Goal: Information Seeking & Learning: Learn about a topic

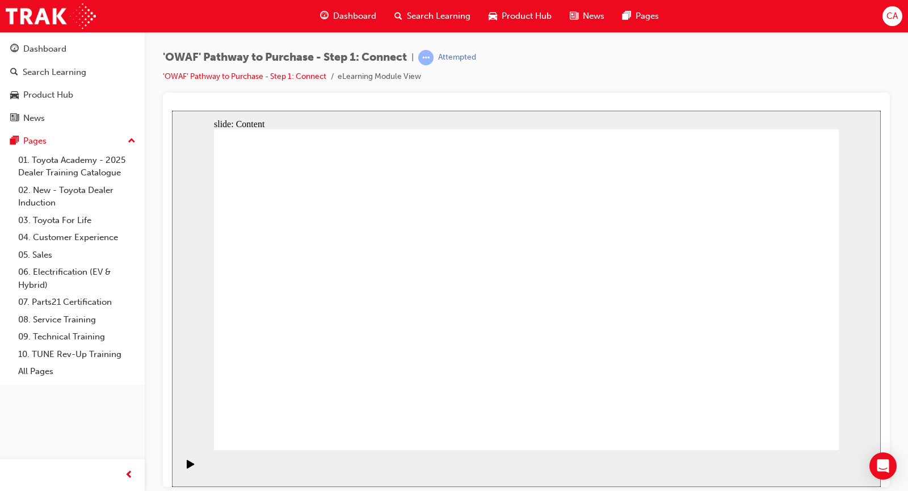
drag, startPoint x: 364, startPoint y: 209, endPoint x: 366, endPoint y: 201, distance: 8.3
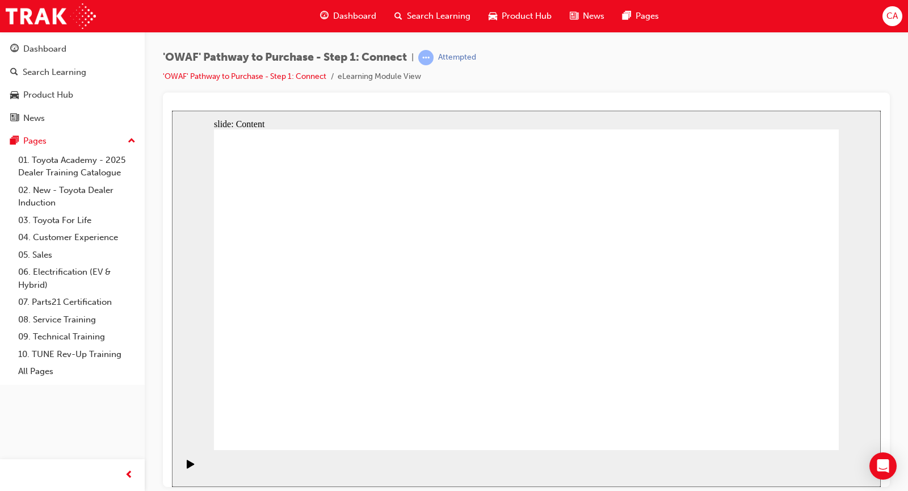
drag, startPoint x: 353, startPoint y: 357, endPoint x: 351, endPoint y: 339, distance: 17.8
drag, startPoint x: 345, startPoint y: 293, endPoint x: 336, endPoint y: 349, distance: 56.8
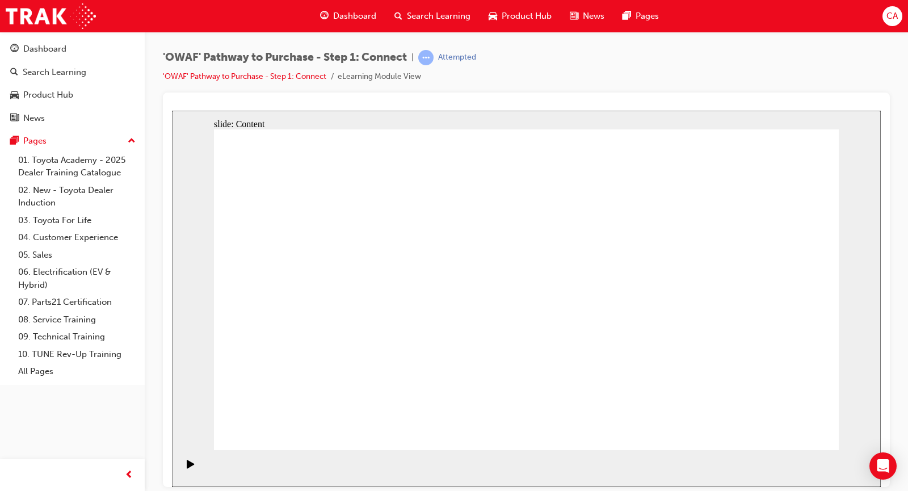
drag, startPoint x: 334, startPoint y: 368, endPoint x: 334, endPoint y: 341, distance: 27.2
drag, startPoint x: 331, startPoint y: 314, endPoint x: 331, endPoint y: 349, distance: 34.6
drag, startPoint x: 332, startPoint y: 354, endPoint x: 336, endPoint y: 309, distance: 45.0
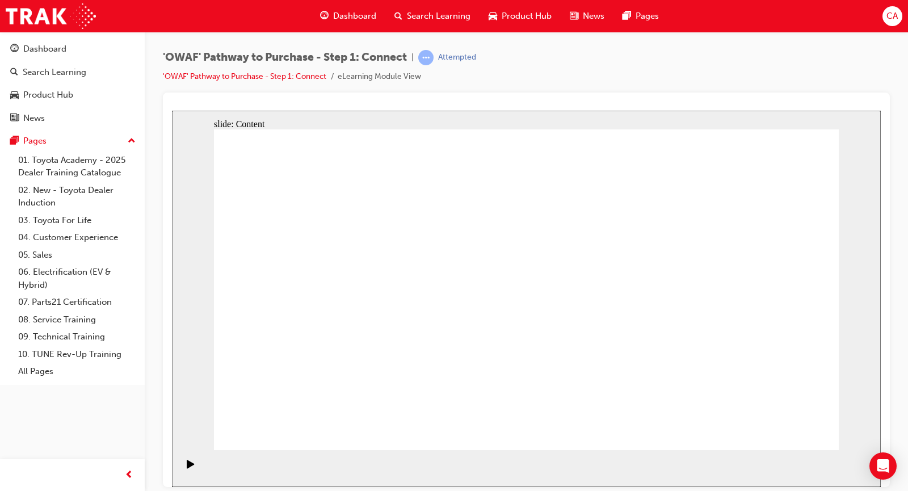
drag, startPoint x: 328, startPoint y: 350, endPoint x: 335, endPoint y: 307, distance: 43.0
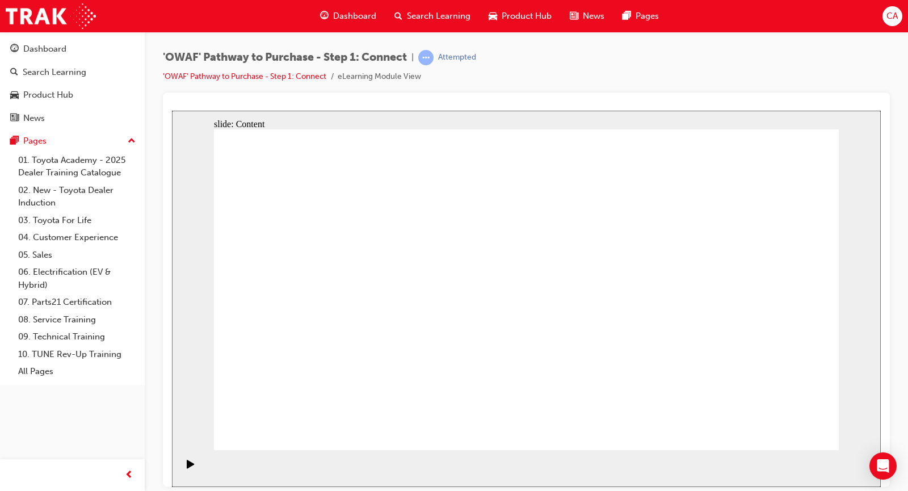
drag, startPoint x: 344, startPoint y: 296, endPoint x: 344, endPoint y: 316, distance: 20.4
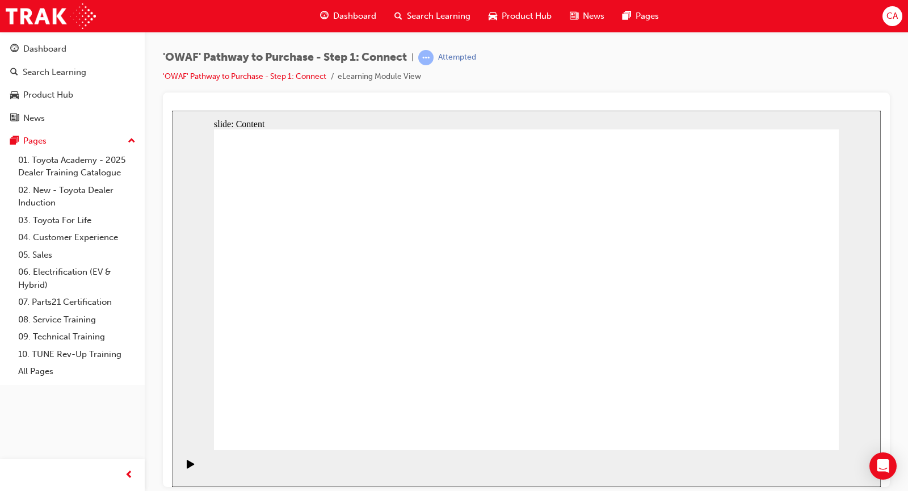
drag, startPoint x: 345, startPoint y: 338, endPoint x: 331, endPoint y: 335, distance: 15.1
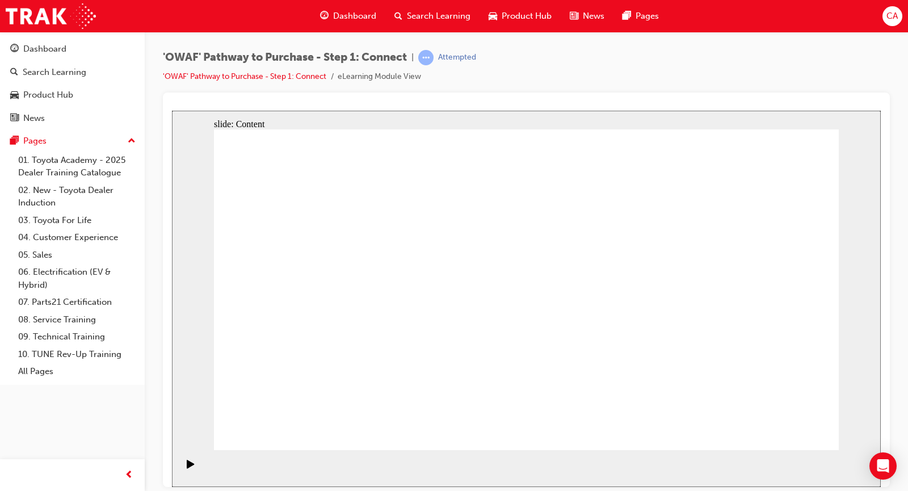
drag, startPoint x: 807, startPoint y: 424, endPoint x: 782, endPoint y: 420, distance: 25.9
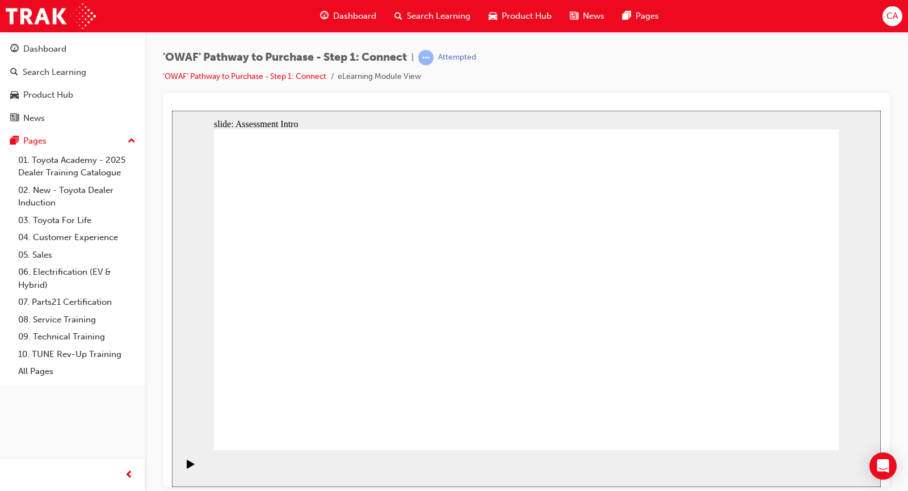
drag, startPoint x: 475, startPoint y: 399, endPoint x: 705, endPoint y: 193, distance: 308.9
drag, startPoint x: 365, startPoint y: 329, endPoint x: 773, endPoint y: 233, distance: 418.9
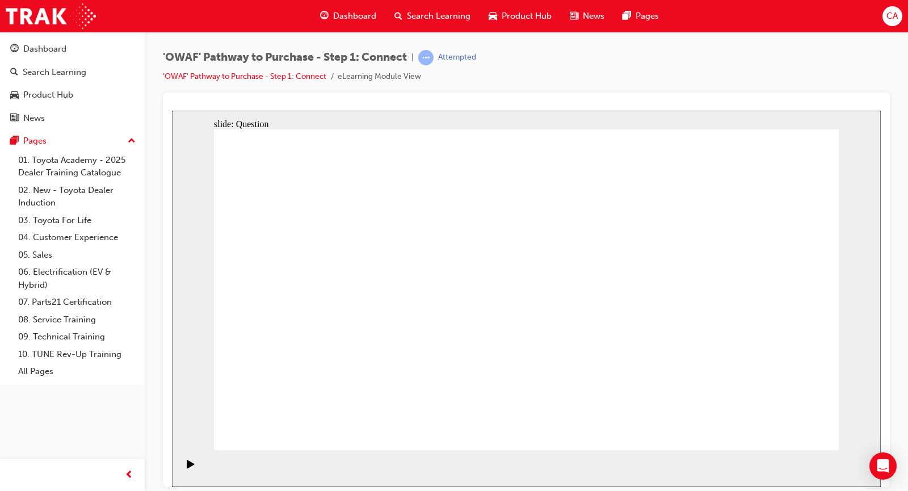
drag, startPoint x: 417, startPoint y: 323, endPoint x: 724, endPoint y: 381, distance: 311.7
drag, startPoint x: 407, startPoint y: 393, endPoint x: 817, endPoint y: 299, distance: 420.6
drag, startPoint x: 482, startPoint y: 323, endPoint x: 623, endPoint y: 374, distance: 150.9
drag, startPoint x: 328, startPoint y: 397, endPoint x: 612, endPoint y: 314, distance: 296.0
drag, startPoint x: 602, startPoint y: 314, endPoint x: 611, endPoint y: 230, distance: 84.4
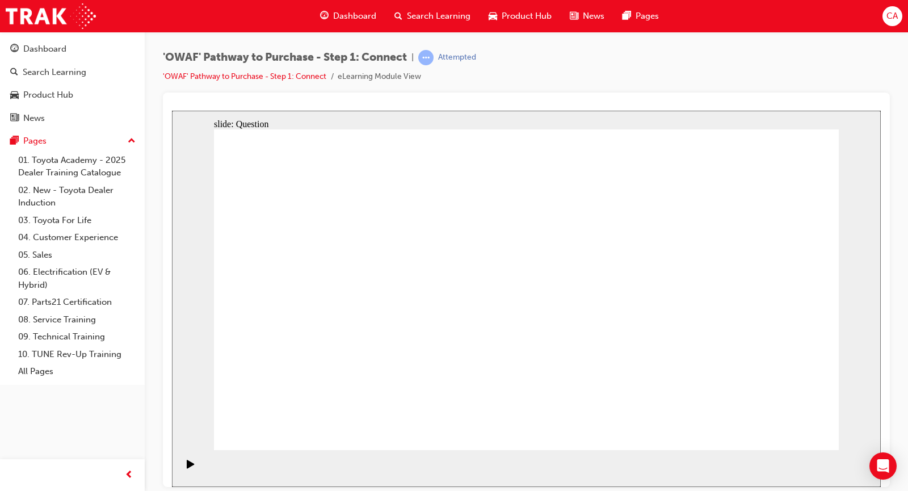
drag, startPoint x: 286, startPoint y: 323, endPoint x: 613, endPoint y: 304, distance: 327.3
drag, startPoint x: 781, startPoint y: 294, endPoint x: 511, endPoint y: 356, distance: 277.1
drag, startPoint x: 732, startPoint y: 368, endPoint x: 784, endPoint y: 284, distance: 99.1
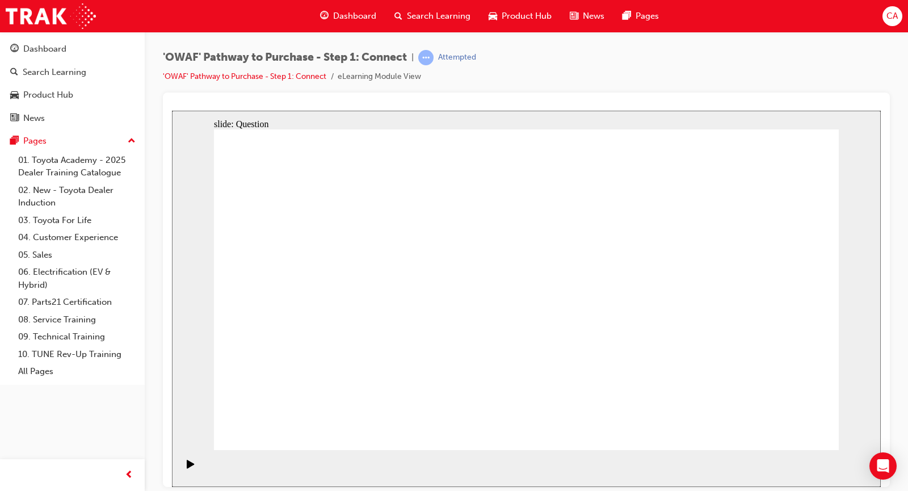
drag, startPoint x: 638, startPoint y: 368, endPoint x: 718, endPoint y: 362, distance: 80.8
drag, startPoint x: 604, startPoint y: 294, endPoint x: 640, endPoint y: 356, distance: 71.4
drag, startPoint x: 616, startPoint y: 239, endPoint x: 570, endPoint y: 331, distance: 103.2
drag, startPoint x: 427, startPoint y: 382, endPoint x: 618, endPoint y: 234, distance: 241.7
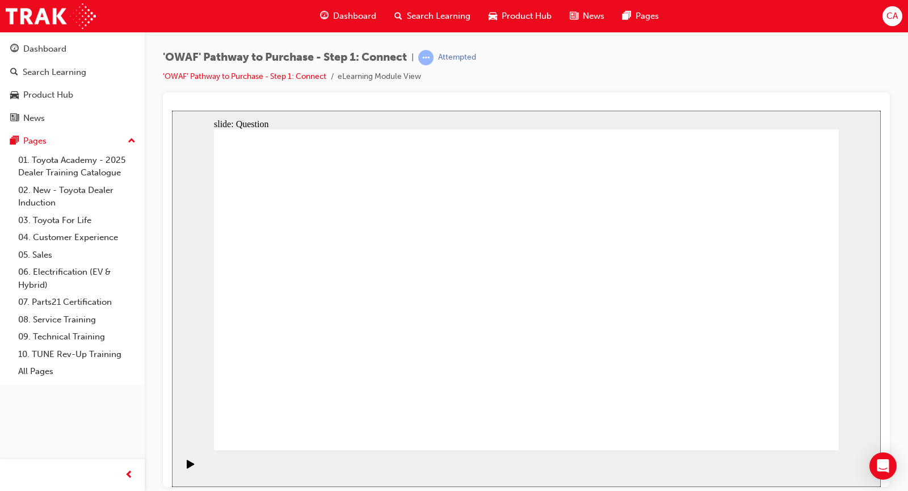
drag, startPoint x: 761, startPoint y: 326, endPoint x: 529, endPoint y: 310, distance: 233.1
drag, startPoint x: 742, startPoint y: 331, endPoint x: 349, endPoint y: 305, distance: 393.4
drag, startPoint x: 765, startPoint y: 339, endPoint x: 545, endPoint y: 339, distance: 220.1
drag, startPoint x: 757, startPoint y: 340, endPoint x: 546, endPoint y: 331, distance: 211.2
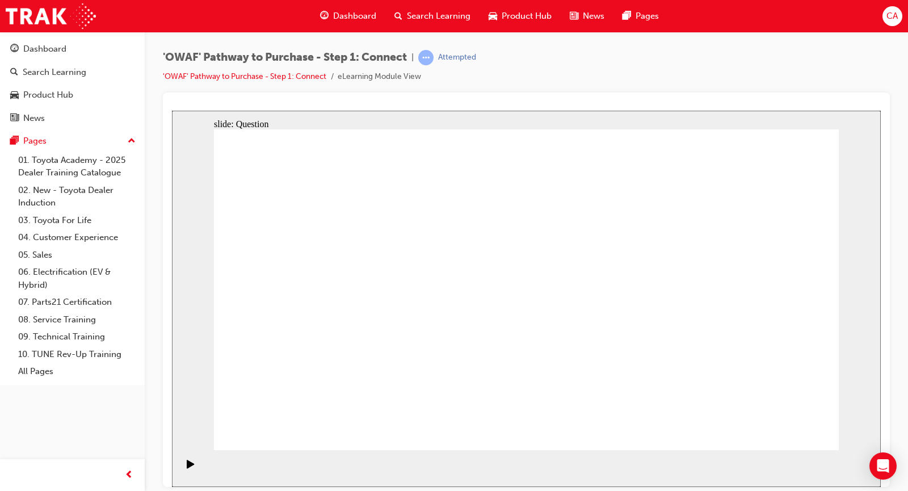
drag, startPoint x: 748, startPoint y: 349, endPoint x: 533, endPoint y: 332, distance: 215.6
drag, startPoint x: 745, startPoint y: 361, endPoint x: 351, endPoint y: 343, distance: 394.7
drag, startPoint x: 731, startPoint y: 363, endPoint x: 328, endPoint y: 345, distance: 403.7
drag, startPoint x: 761, startPoint y: 364, endPoint x: 343, endPoint y: 335, distance: 419.0
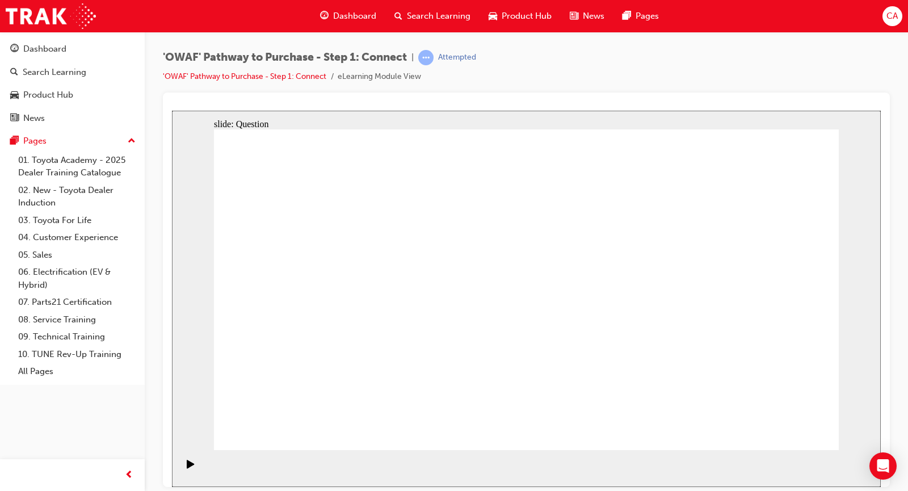
radio input "true"
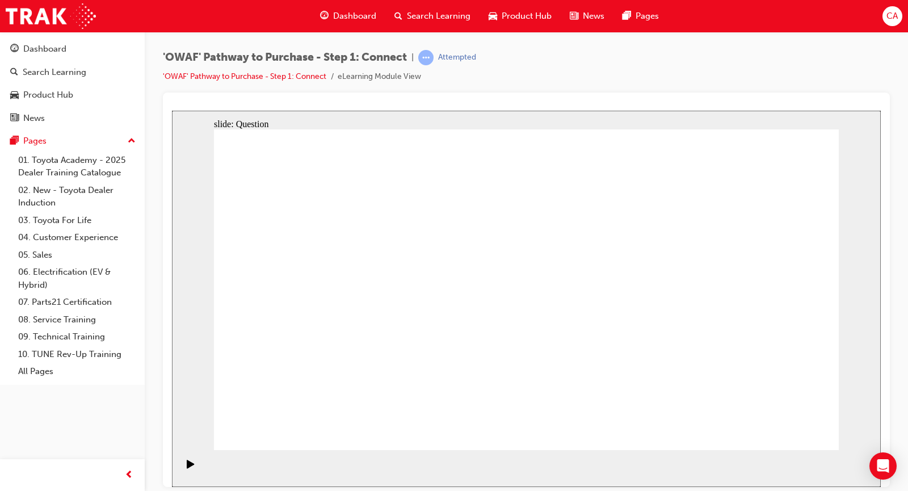
checkbox input "true"
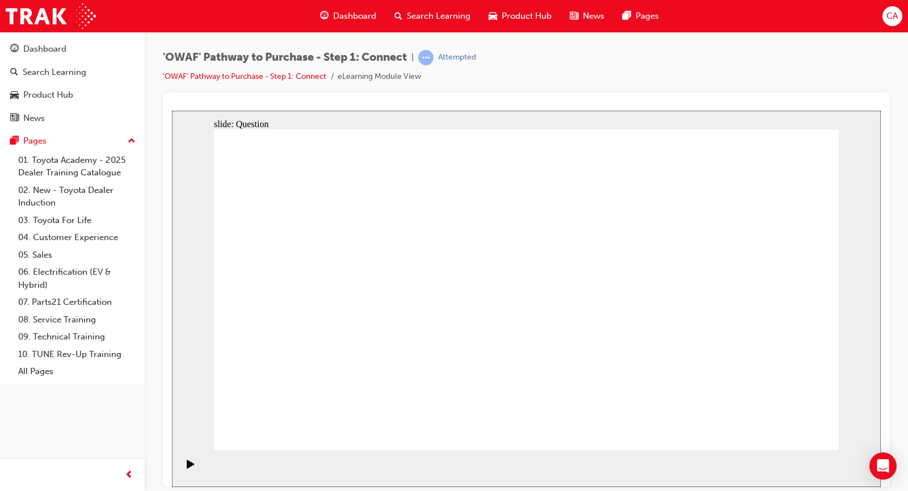
checkbox input "true"
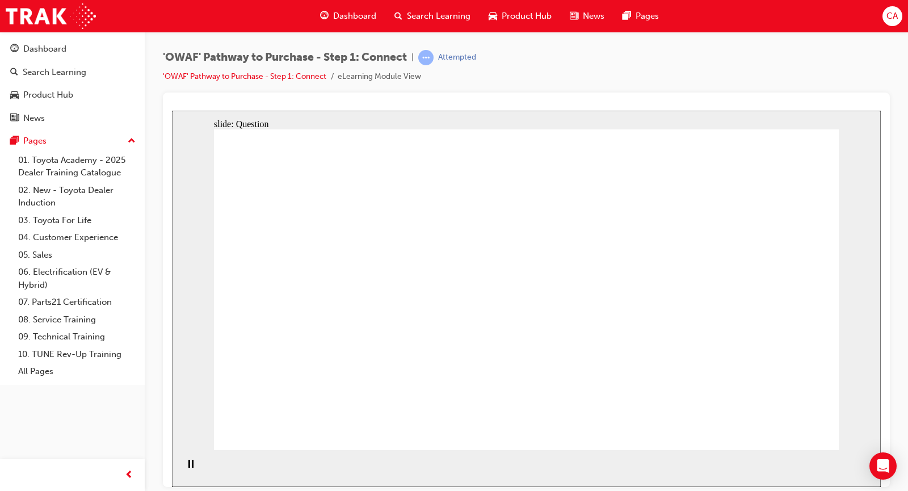
drag, startPoint x: 434, startPoint y: 347, endPoint x: 562, endPoint y: 258, distance: 155.9
drag, startPoint x: 440, startPoint y: 419, endPoint x: 681, endPoint y: 248, distance: 295.5
drag, startPoint x: 590, startPoint y: 387, endPoint x: 351, endPoint y: 285, distance: 260.0
drag, startPoint x: 688, startPoint y: 356, endPoint x: 486, endPoint y: 280, distance: 215.8
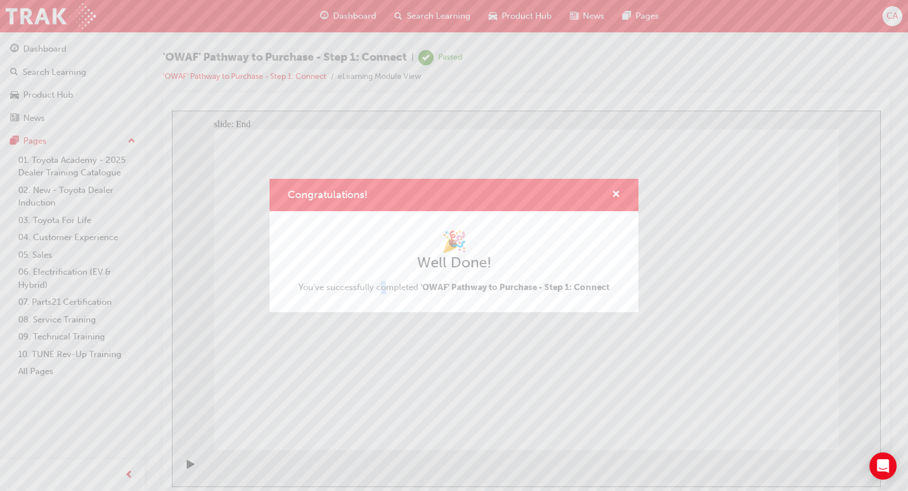
click at [379, 381] on div "Congratulations! 🎉 Well Done! You've successfully completed 'OWAF' Pathway to P…" at bounding box center [454, 245] width 908 height 491
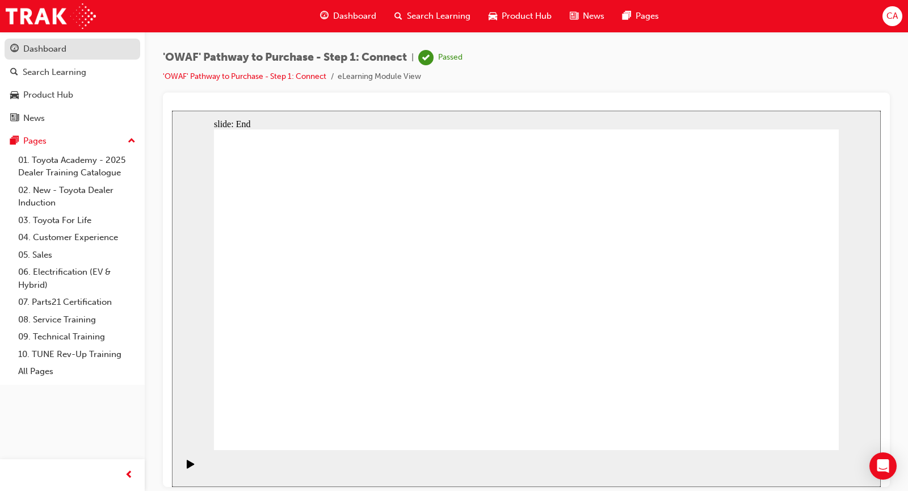
click at [35, 54] on div "Dashboard" at bounding box center [44, 49] width 43 height 13
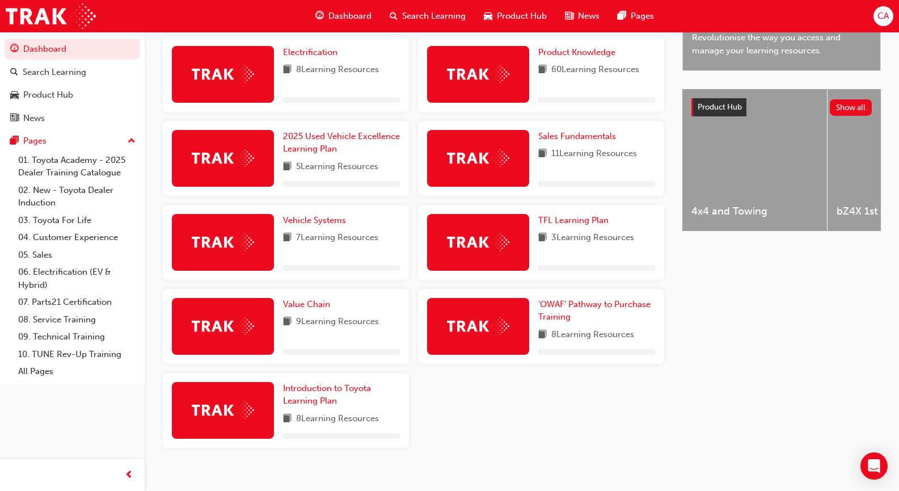
scroll to position [397, 0]
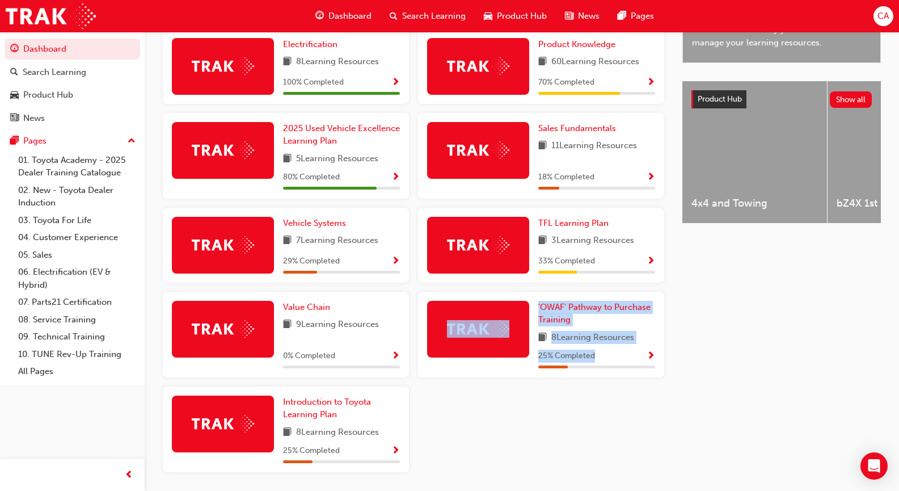
drag, startPoint x: 527, startPoint y: 324, endPoint x: 630, endPoint y: 372, distance: 113.4
click at [622, 372] on div "'OWAF' Pathway to Purchase Training 8 Learning Resources 25 % Completed" at bounding box center [541, 335] width 246 height 86
click at [652, 356] on span "Show Progress" at bounding box center [651, 356] width 9 height 10
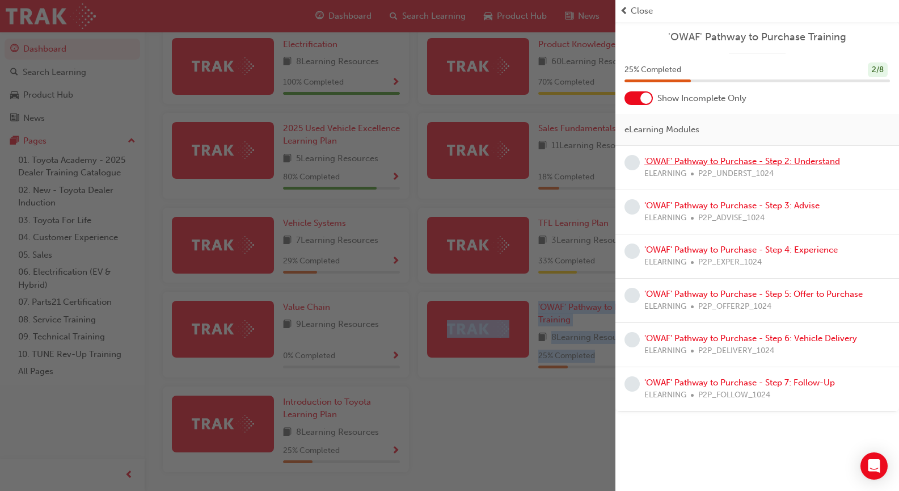
click at [788, 158] on link "'OWAF' Pathway to Purchase - Step 2: Understand" at bounding box center [742, 161] width 196 height 10
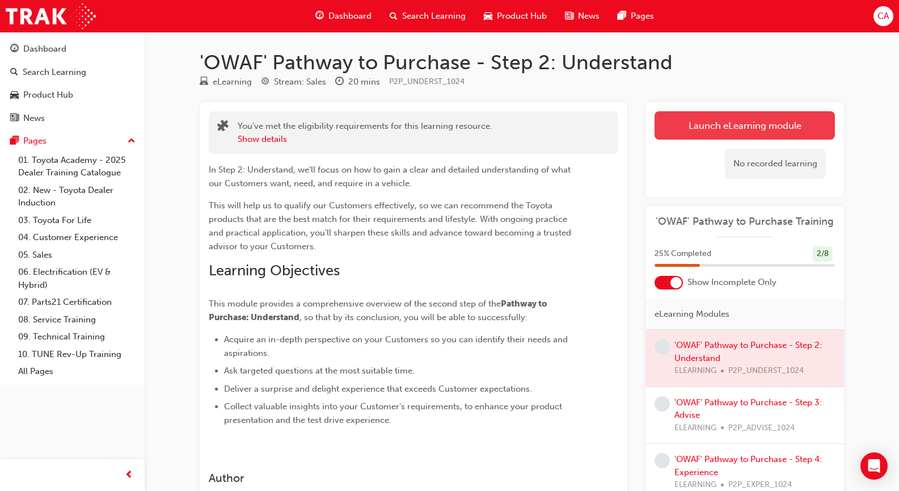
click at [714, 128] on link "Launch eLearning module" at bounding box center [745, 125] width 180 height 28
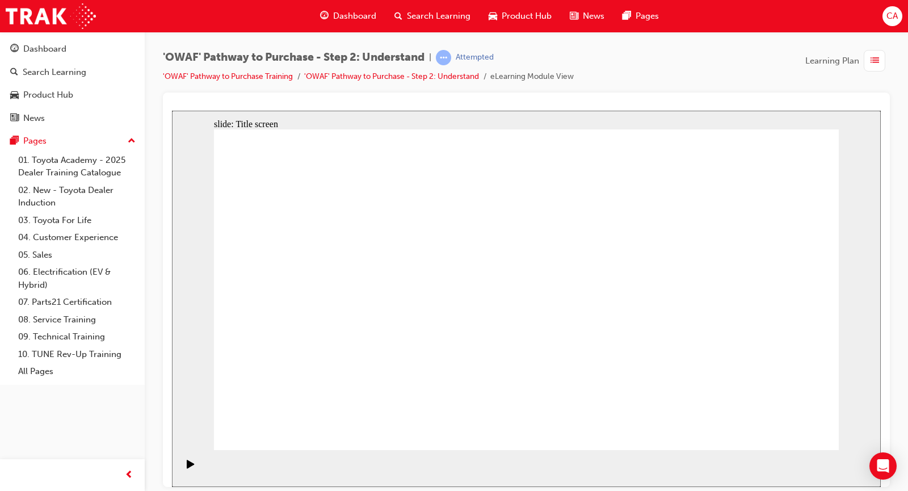
drag, startPoint x: 716, startPoint y: 220, endPoint x: 717, endPoint y: 298, distance: 78.3
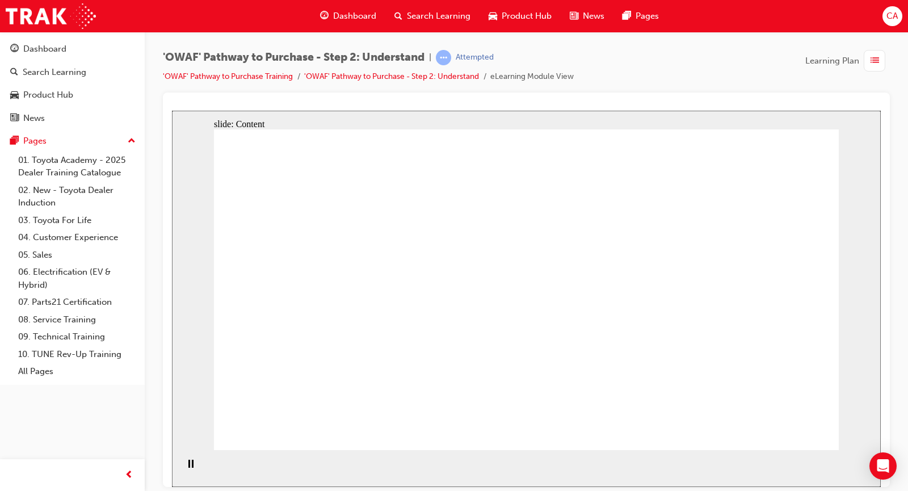
drag, startPoint x: 800, startPoint y: 265, endPoint x: 875, endPoint y: 347, distance: 111.2
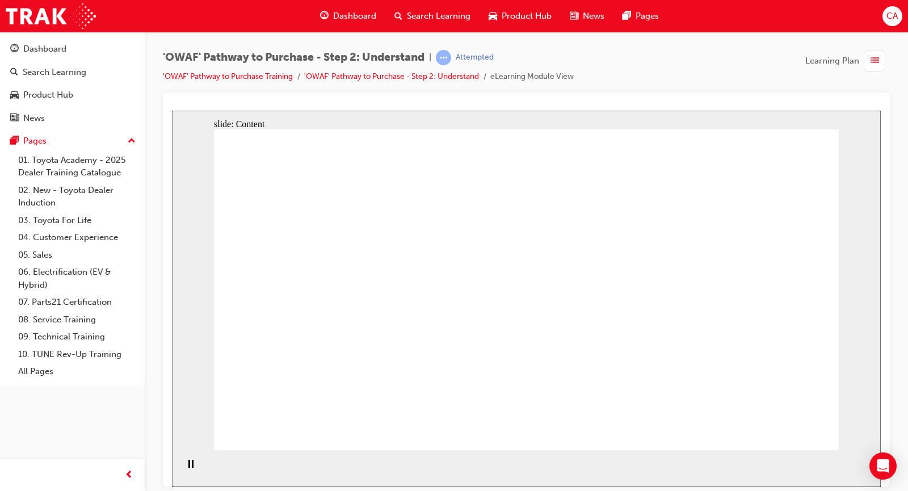
drag, startPoint x: 786, startPoint y: 417, endPoint x: 787, endPoint y: 424, distance: 6.8
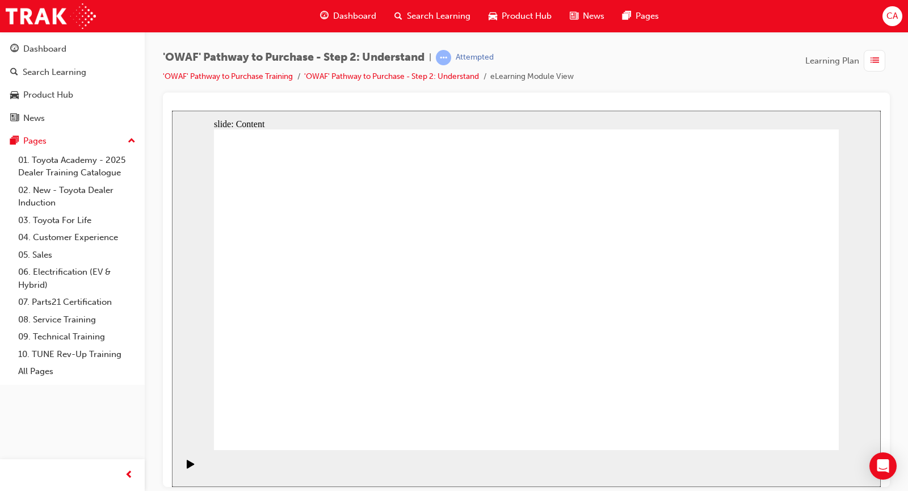
drag, startPoint x: 779, startPoint y: 192, endPoint x: 623, endPoint y: 197, distance: 155.5
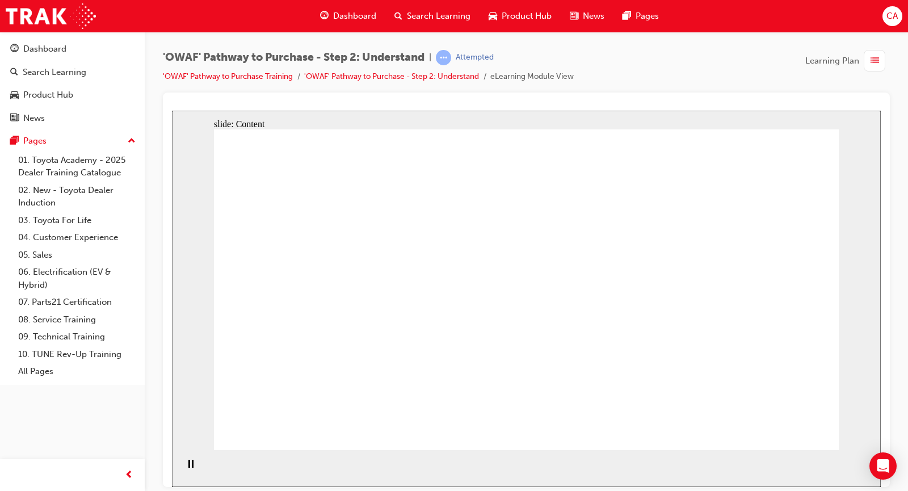
drag, startPoint x: 314, startPoint y: 179, endPoint x: 319, endPoint y: 183, distance: 6.4
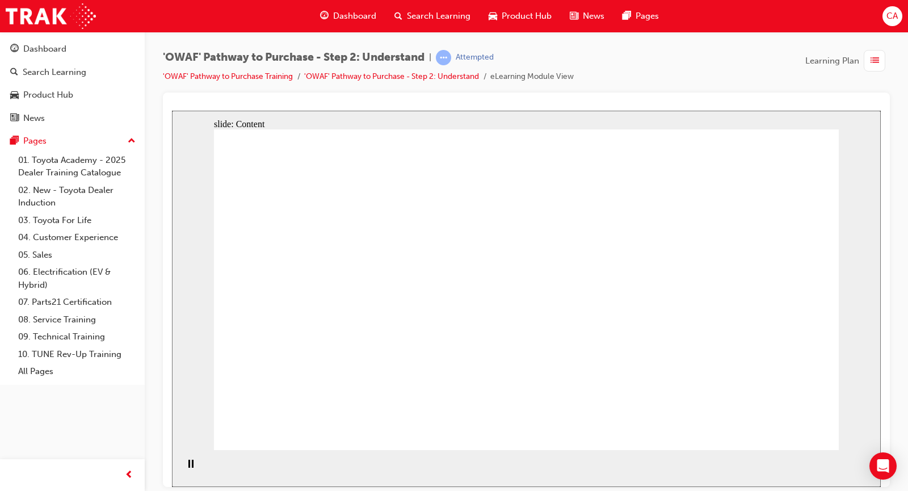
drag, startPoint x: 666, startPoint y: 352, endPoint x: 720, endPoint y: 302, distance: 72.7
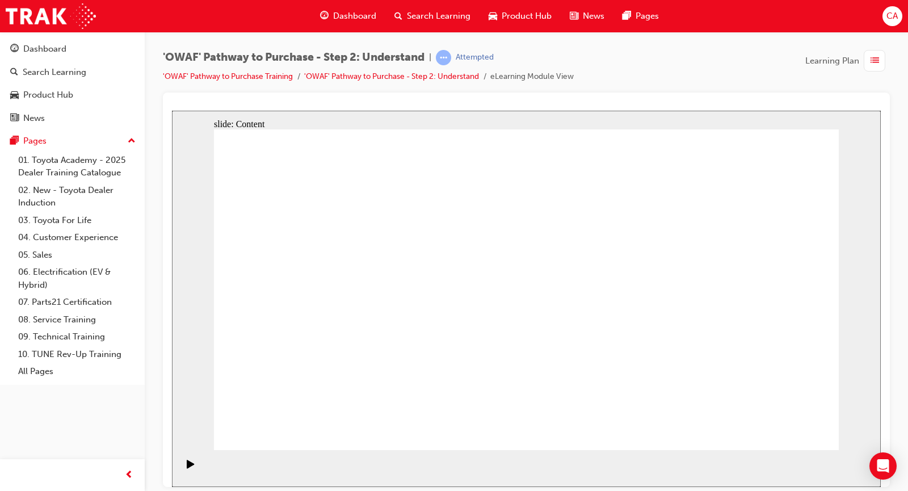
drag, startPoint x: 370, startPoint y: 219, endPoint x: 369, endPoint y: 228, distance: 9.2
drag, startPoint x: 400, startPoint y: 269, endPoint x: 490, endPoint y: 283, distance: 91.2
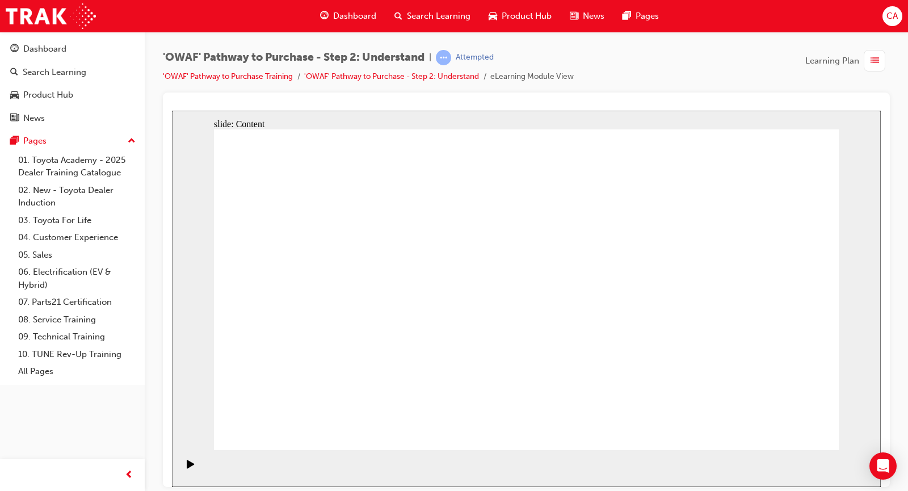
drag, startPoint x: 801, startPoint y: 202, endPoint x: 778, endPoint y: 334, distance: 133.1
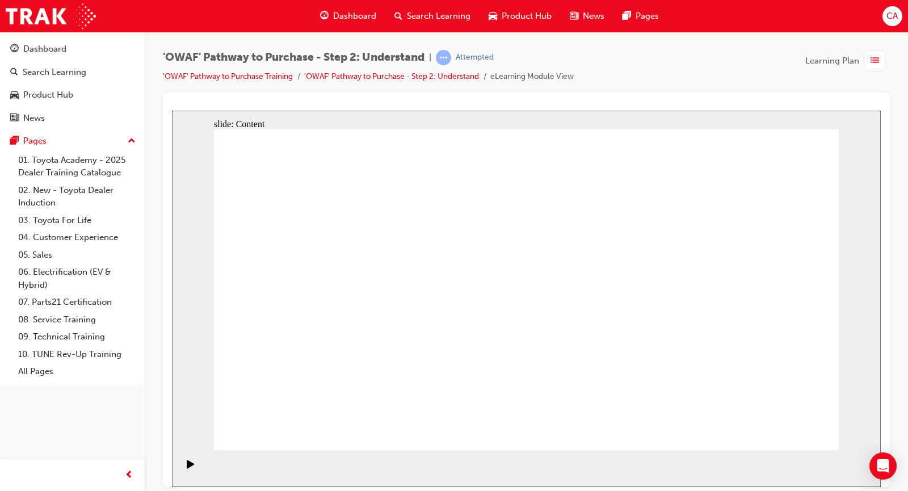
drag, startPoint x: 655, startPoint y: 248, endPoint x: 697, endPoint y: 244, distance: 41.5
drag, startPoint x: 774, startPoint y: 168, endPoint x: 672, endPoint y: 177, distance: 101.9
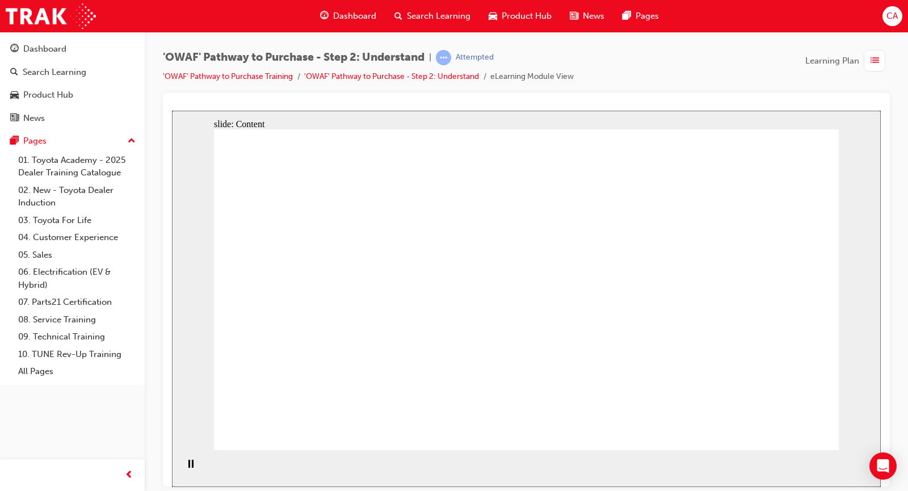
drag, startPoint x: 436, startPoint y: 239, endPoint x: 443, endPoint y: 241, distance: 7.2
drag, startPoint x: 607, startPoint y: 273, endPoint x: 657, endPoint y: 270, distance: 50.0
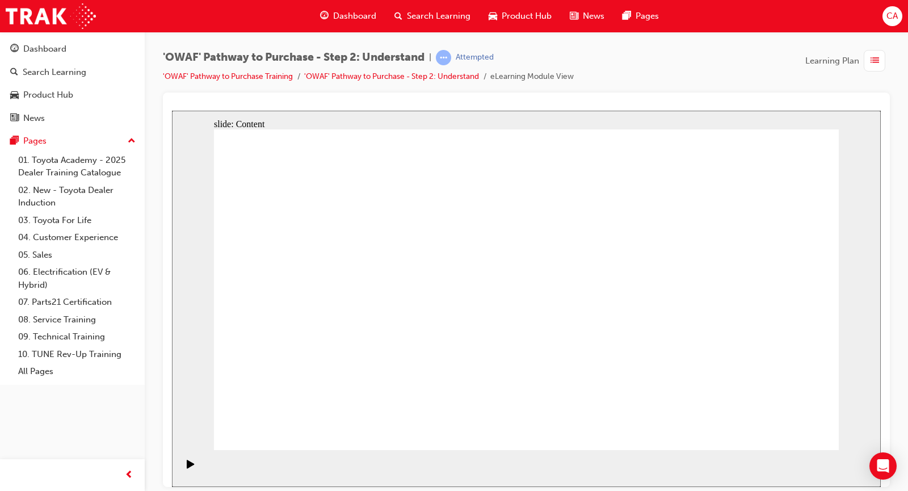
drag, startPoint x: 297, startPoint y: 284, endPoint x: 311, endPoint y: 285, distance: 14.2
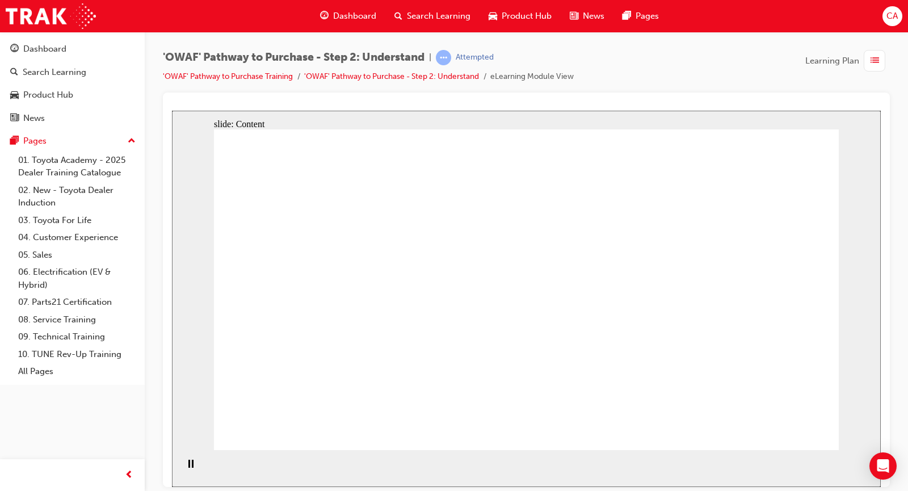
drag, startPoint x: 258, startPoint y: 301, endPoint x: 301, endPoint y: 309, distance: 43.8
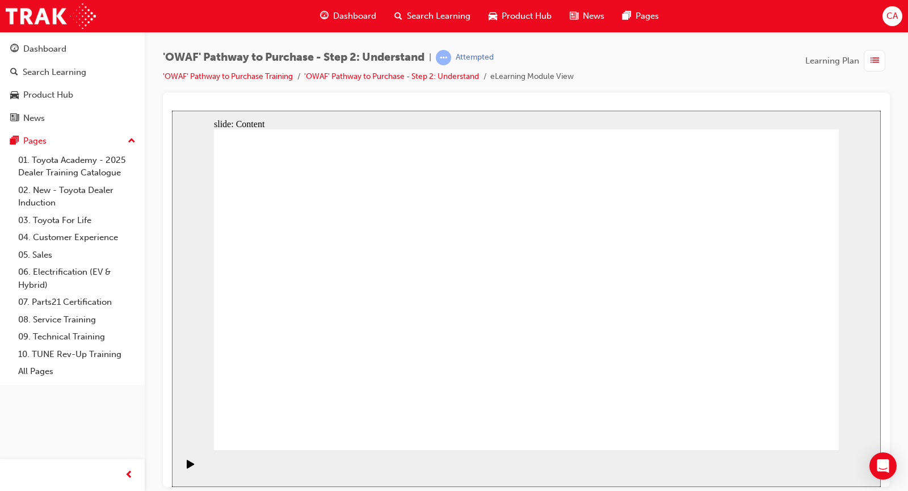
drag, startPoint x: 699, startPoint y: 255, endPoint x: 753, endPoint y: 244, distance: 55.0
drag, startPoint x: 639, startPoint y: 277, endPoint x: 457, endPoint y: 302, distance: 183.9
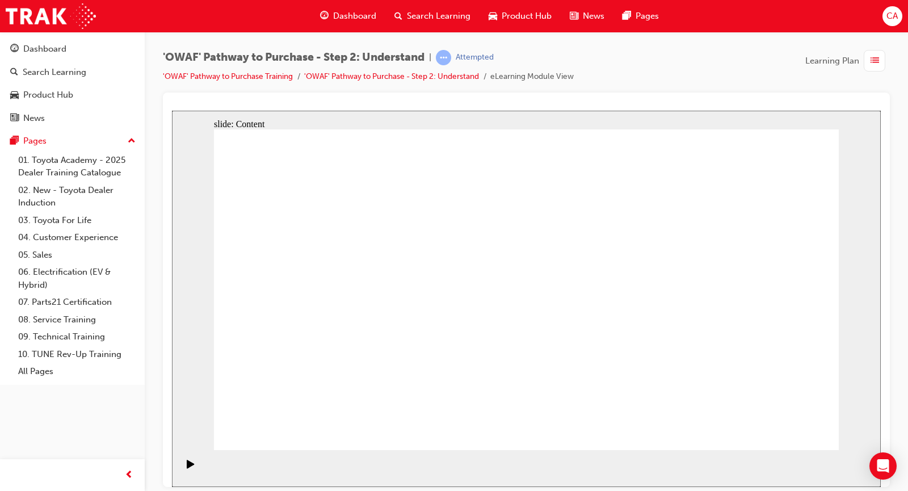
drag, startPoint x: 534, startPoint y: 367, endPoint x: 552, endPoint y: 364, distance: 18.5
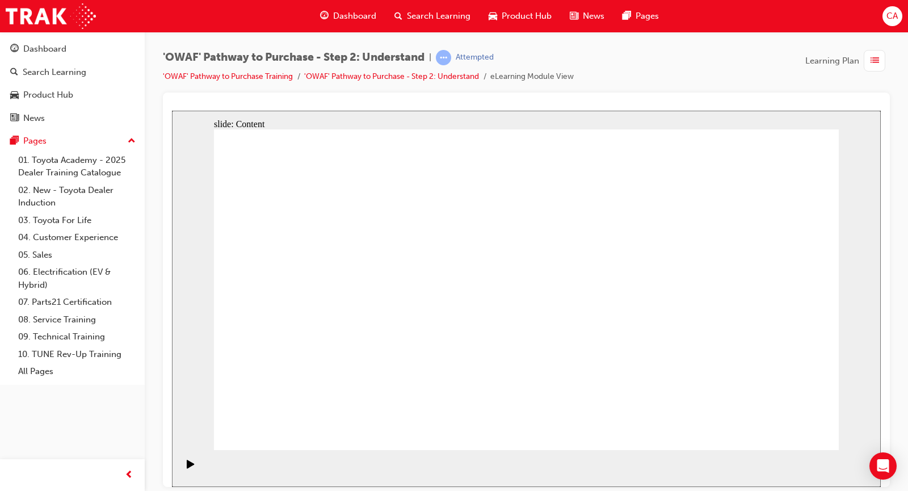
drag, startPoint x: 592, startPoint y: 297, endPoint x: 609, endPoint y: 300, distance: 17.4
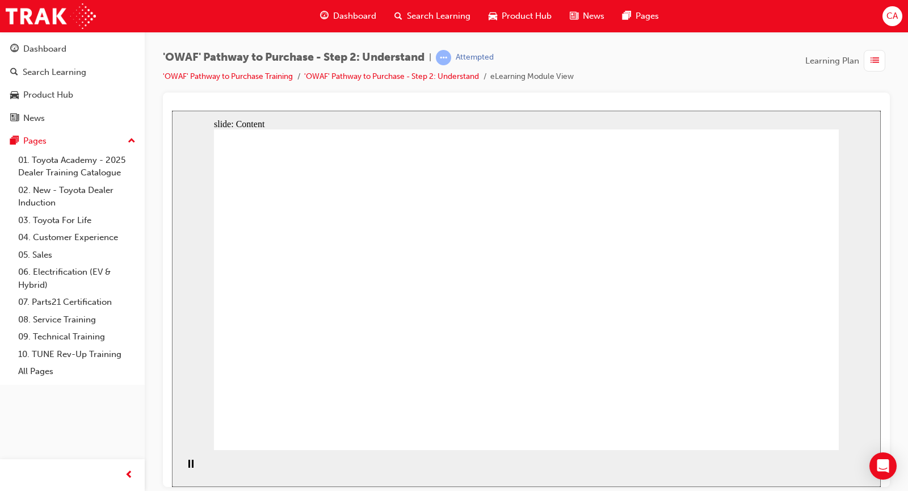
drag, startPoint x: 528, startPoint y: 415, endPoint x: 628, endPoint y: 213, distance: 224.8
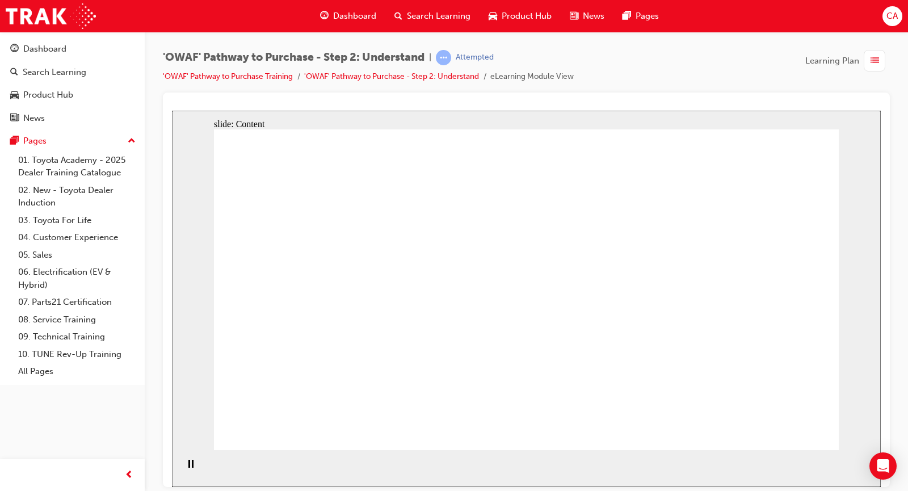
drag, startPoint x: 598, startPoint y: 354, endPoint x: 591, endPoint y: 358, distance: 7.9
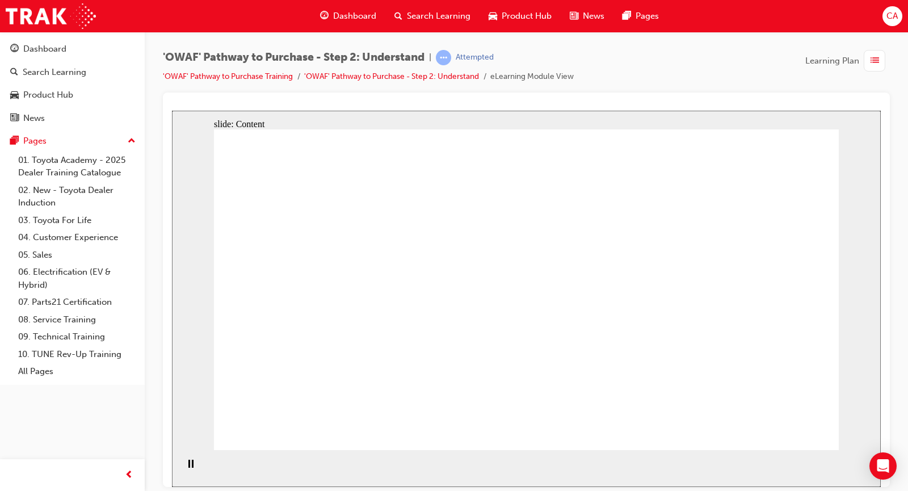
drag, startPoint x: 792, startPoint y: 156, endPoint x: 786, endPoint y: 165, distance: 11.3
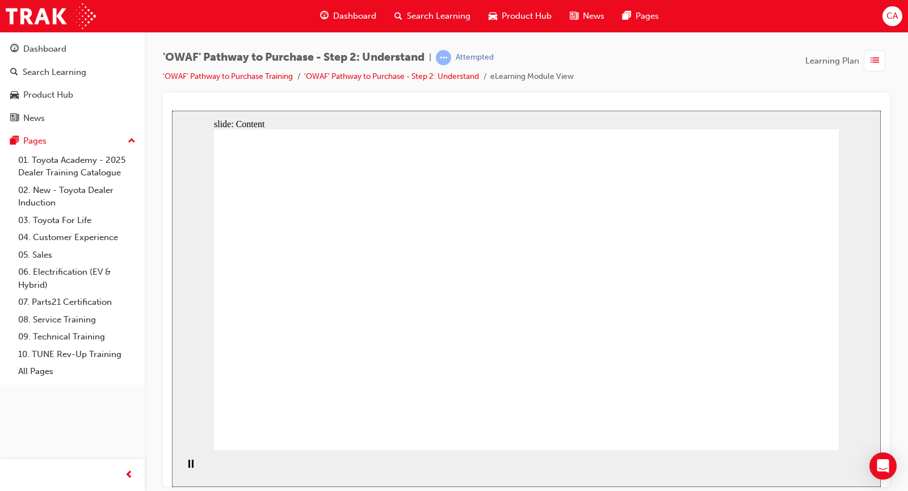
click at [863, 208] on div "slide: Content Acknowledge and empathise Rectangle Rectangle 1 Objection handli…" at bounding box center [526, 298] width 708 height 376
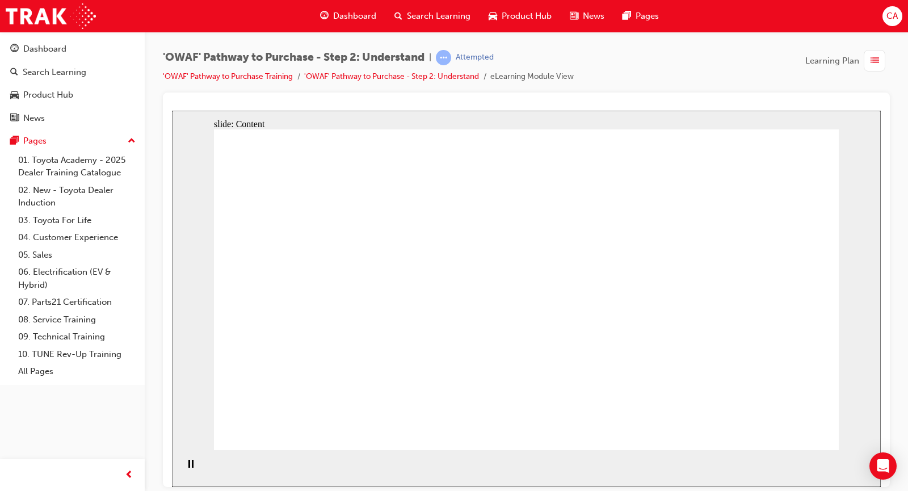
drag, startPoint x: 576, startPoint y: 368, endPoint x: 572, endPoint y: 356, distance: 12.7
drag, startPoint x: 484, startPoint y: 249, endPoint x: 665, endPoint y: 249, distance: 180.9
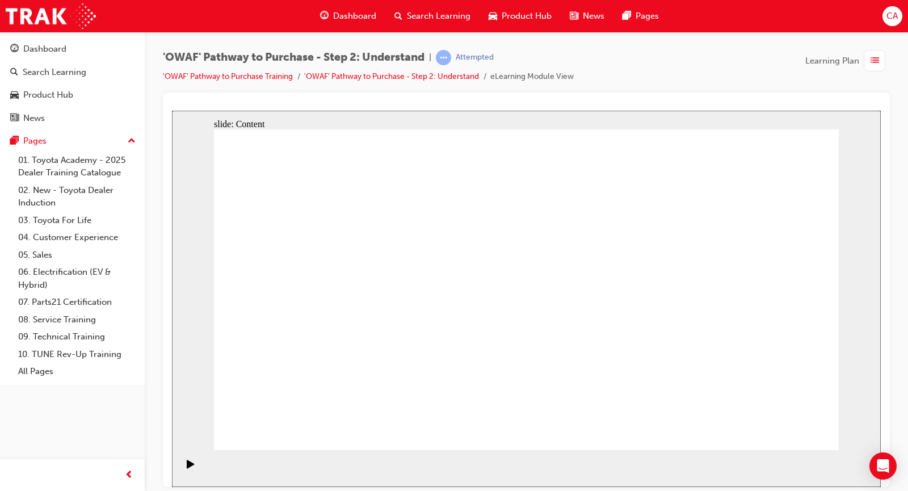
drag, startPoint x: 770, startPoint y: 437, endPoint x: 803, endPoint y: 425, distance: 35.5
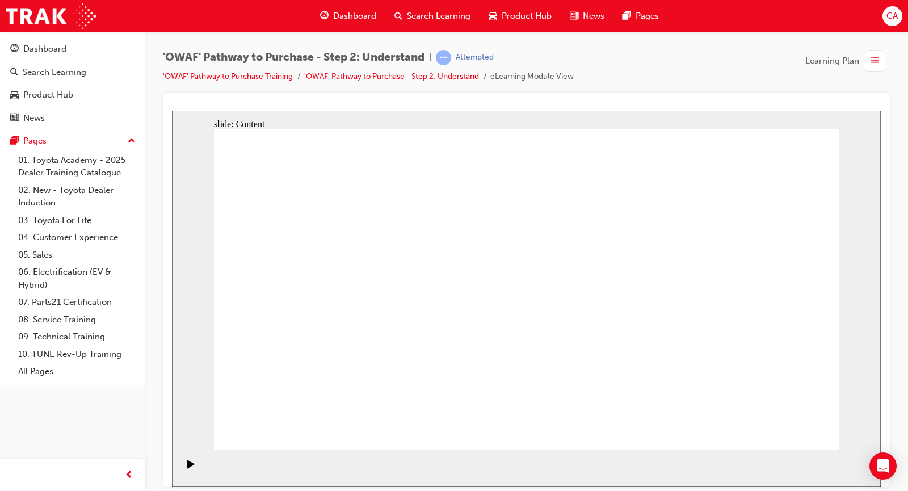
drag, startPoint x: 379, startPoint y: 377, endPoint x: 379, endPoint y: 370, distance: 6.3
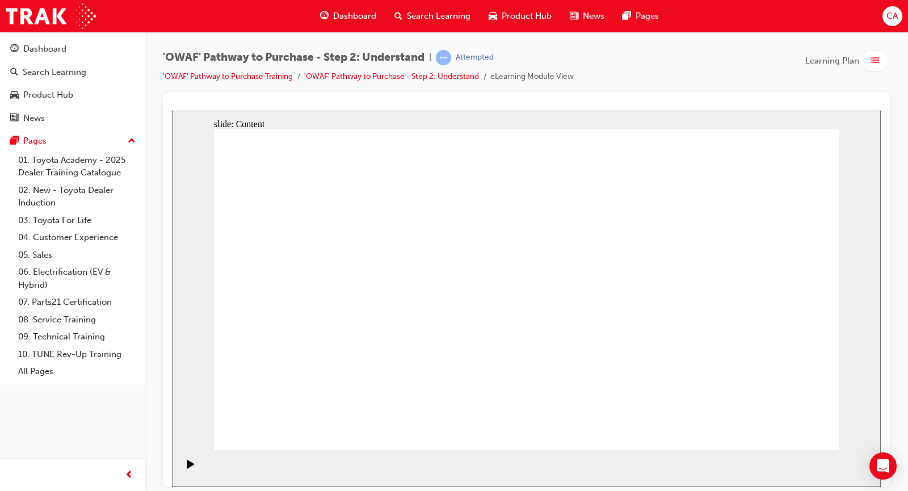
drag, startPoint x: 726, startPoint y: 355, endPoint x: 522, endPoint y: 345, distance: 204.4
drag, startPoint x: 719, startPoint y: 352, endPoint x: 310, endPoint y: 348, distance: 409.0
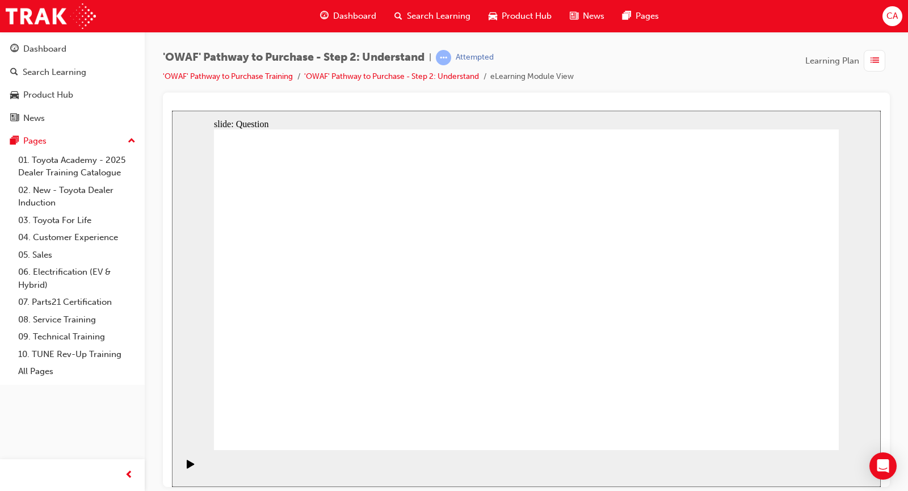
drag, startPoint x: 728, startPoint y: 358, endPoint x: 533, endPoint y: 360, distance: 195.1
drag, startPoint x: 722, startPoint y: 354, endPoint x: 533, endPoint y: 362, distance: 189.6
drag, startPoint x: 714, startPoint y: 356, endPoint x: 515, endPoint y: 358, distance: 198.5
drag, startPoint x: 701, startPoint y: 364, endPoint x: 284, endPoint y: 355, distance: 417.0
drag, startPoint x: 752, startPoint y: 361, endPoint x: 340, endPoint y: 358, distance: 411.8
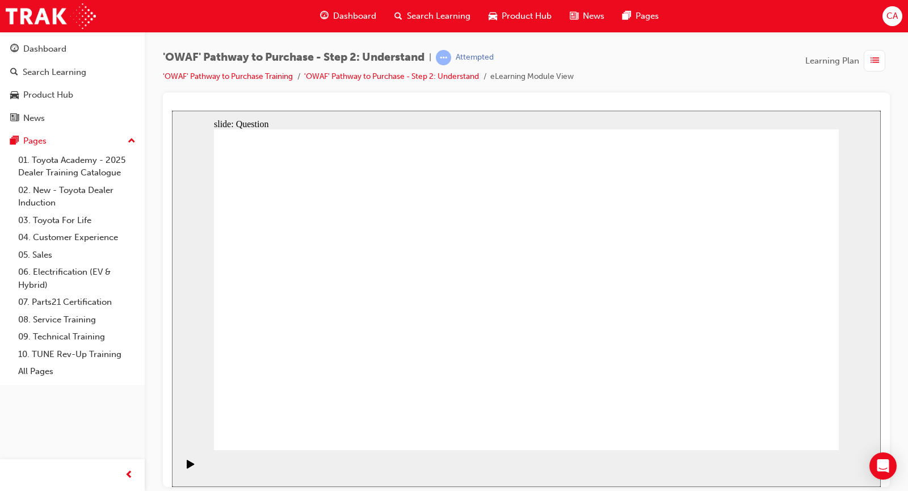
drag, startPoint x: 754, startPoint y: 352, endPoint x: 361, endPoint y: 352, distance: 393.6
drag, startPoint x: 535, startPoint y: 366, endPoint x: 529, endPoint y: 355, distance: 12.9
drag, startPoint x: 337, startPoint y: 360, endPoint x: 382, endPoint y: 262, distance: 108.1
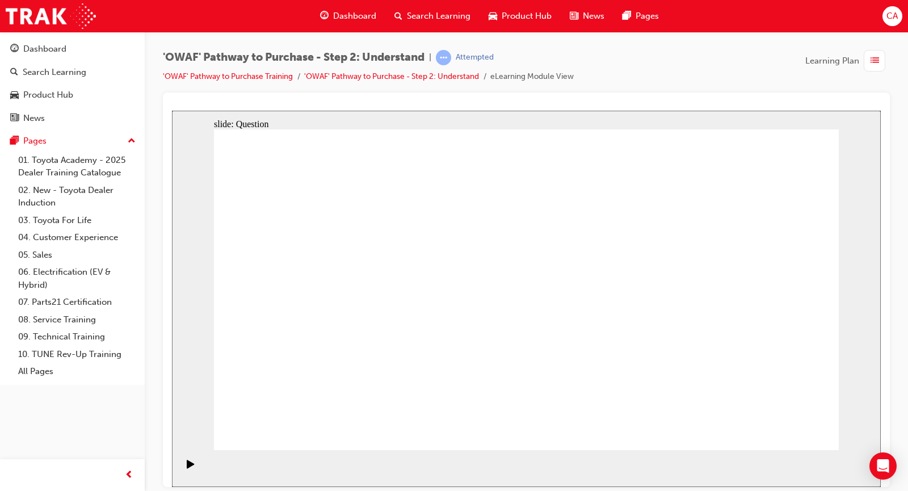
drag, startPoint x: 462, startPoint y: 418, endPoint x: 520, endPoint y: 254, distance: 173.6
drag, startPoint x: 590, startPoint y: 358, endPoint x: 656, endPoint y: 258, distance: 120.3
drag, startPoint x: 409, startPoint y: 253, endPoint x: 385, endPoint y: 327, distance: 78.2
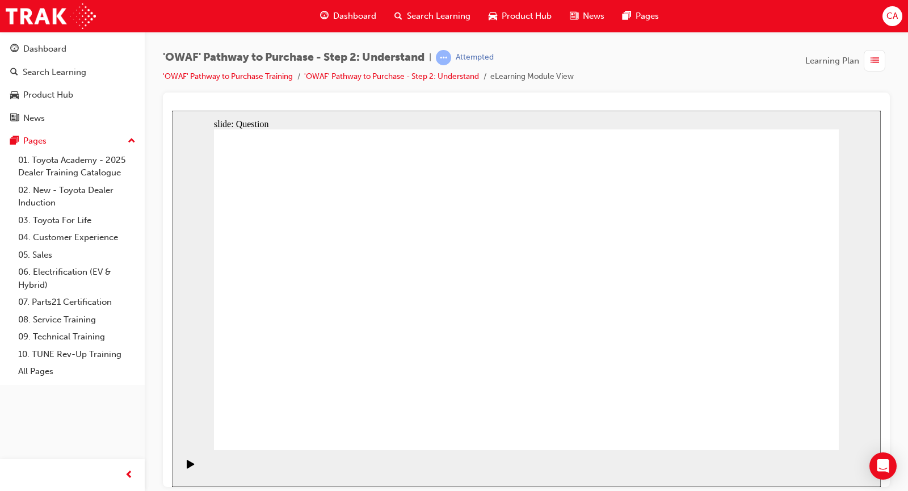
drag, startPoint x: 372, startPoint y: 379, endPoint x: 415, endPoint y: 262, distance: 125.1
checkbox input "true"
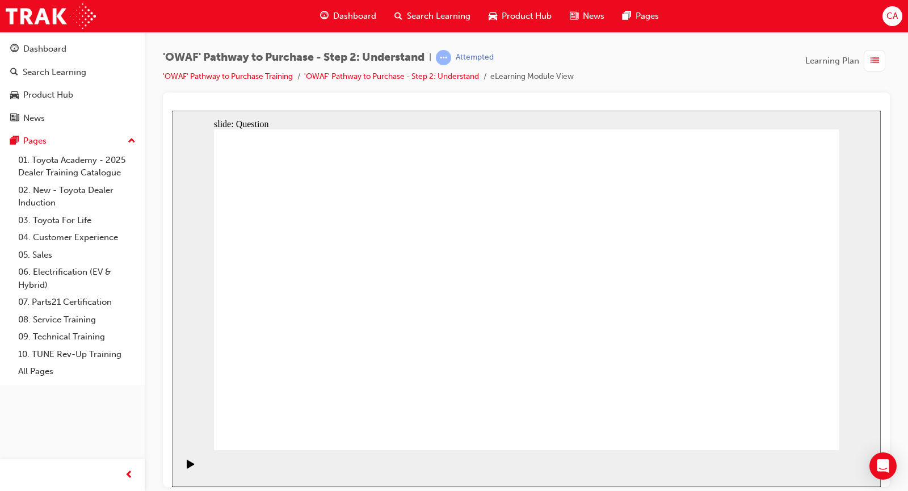
checkbox input "true"
drag, startPoint x: 496, startPoint y: 326, endPoint x: 532, endPoint y: 326, distance: 35.7
checkbox input "true"
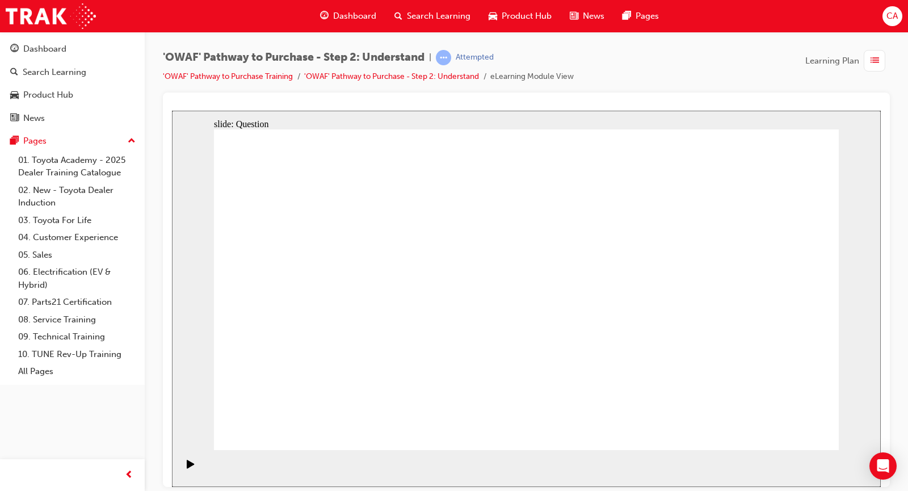
checkbox input "true"
drag, startPoint x: 755, startPoint y: 321, endPoint x: 765, endPoint y: 322, distance: 9.7
checkbox input "true"
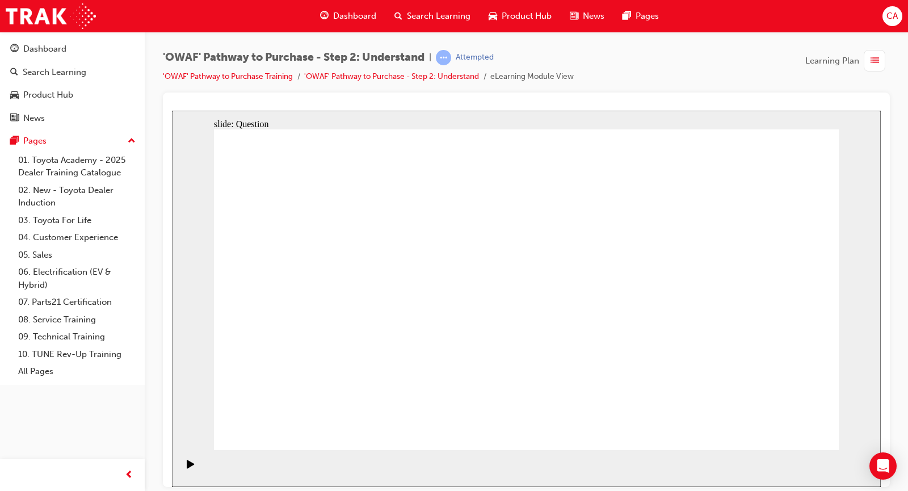
drag, startPoint x: 800, startPoint y: 427, endPoint x: 800, endPoint y: 434, distance: 7.4
radio input "true"
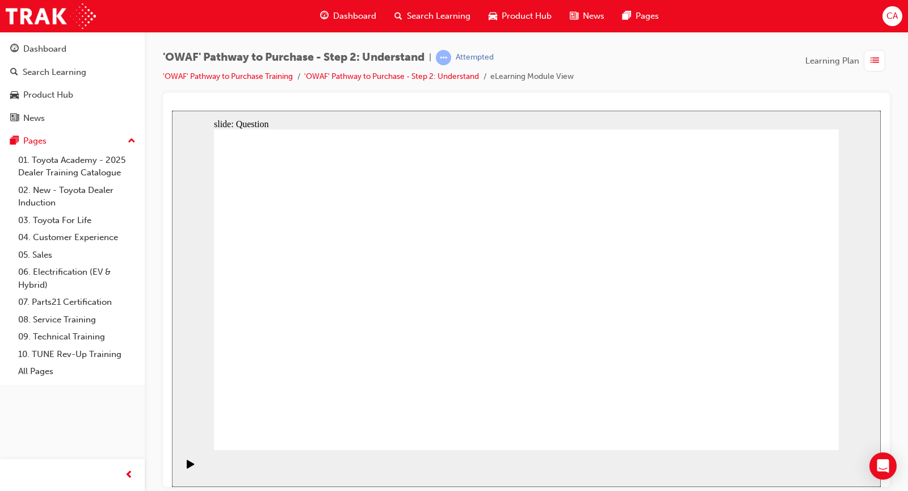
drag, startPoint x: 556, startPoint y: 356, endPoint x: 535, endPoint y: 352, distance: 21.8
drag, startPoint x: 777, startPoint y: 264, endPoint x: 465, endPoint y: 383, distance: 333.9
drag, startPoint x: 298, startPoint y: 278, endPoint x: 711, endPoint y: 382, distance: 426.5
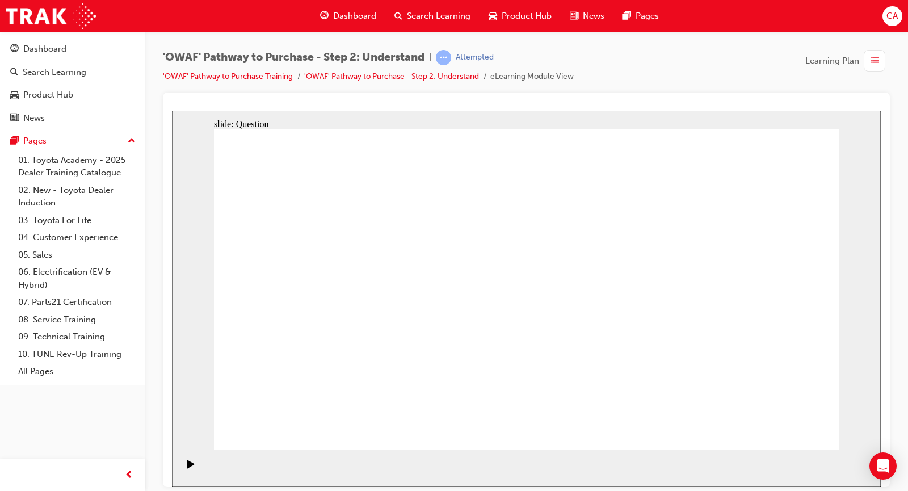
drag, startPoint x: 723, startPoint y: 277, endPoint x: 597, endPoint y: 396, distance: 172.9
drag, startPoint x: 643, startPoint y: 266, endPoint x: 412, endPoint y: 389, distance: 262.1
drag, startPoint x: 592, startPoint y: 261, endPoint x: 348, endPoint y: 379, distance: 270.9
drag, startPoint x: 524, startPoint y: 255, endPoint x: 277, endPoint y: 365, distance: 270.7
drag, startPoint x: 693, startPoint y: 379, endPoint x: 661, endPoint y: 384, distance: 32.2
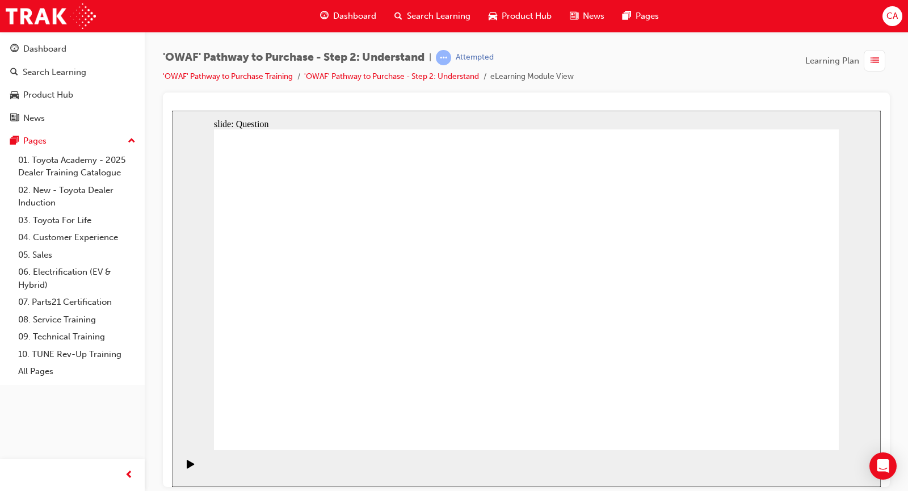
drag, startPoint x: 559, startPoint y: 290, endPoint x: 729, endPoint y: 381, distance: 193.1
drag, startPoint x: 326, startPoint y: 250, endPoint x: 533, endPoint y: 395, distance: 253.0
drag, startPoint x: 409, startPoint y: 255, endPoint x: 770, endPoint y: 406, distance: 391.0
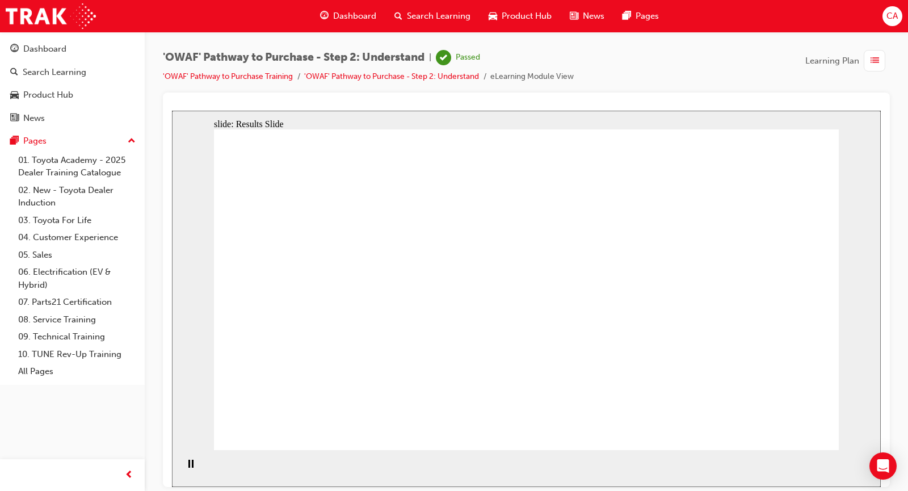
drag, startPoint x: 387, startPoint y: 372, endPoint x: 408, endPoint y: 372, distance: 21.0
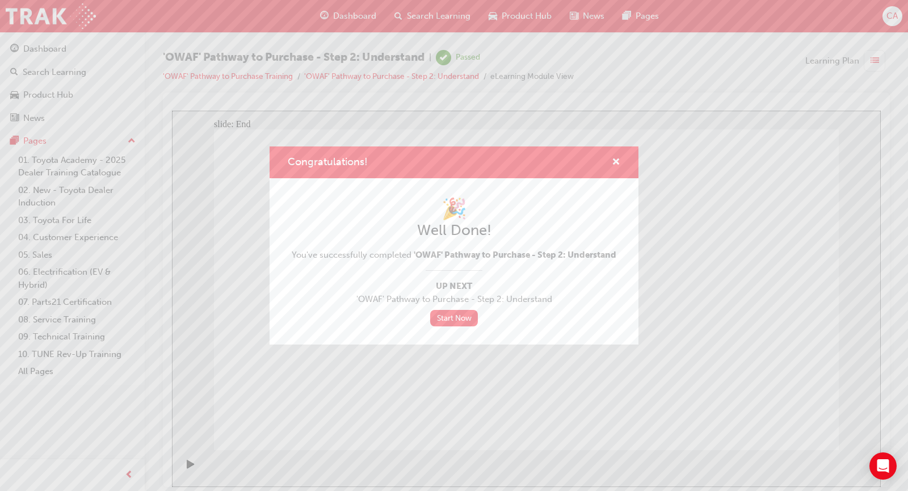
click at [617, 196] on div "🎉 Well Done! You've successfully completed 'OWAF' Pathway to Purchase - Step 2:…" at bounding box center [453, 261] width 369 height 166
click at [613, 164] on span "cross-icon" at bounding box center [615, 163] width 9 height 10
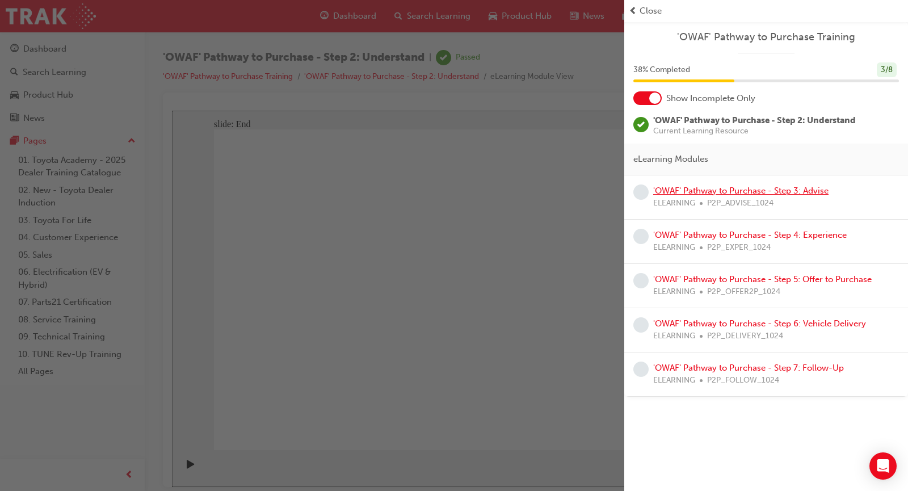
click at [725, 191] on link "'OWAF' Pathway to Purchase - Step 3: Advise" at bounding box center [740, 190] width 175 height 10
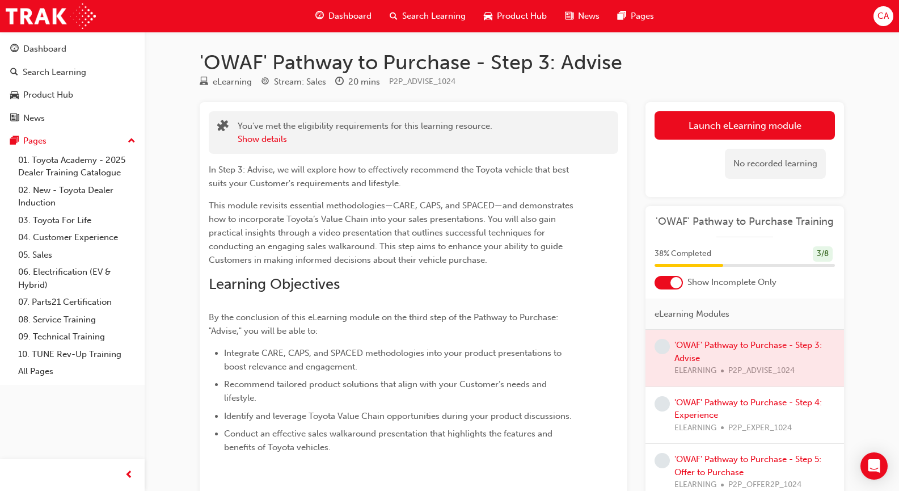
click at [746, 229] on div "'OWAF' Pathway to Purchase Training" at bounding box center [744, 226] width 199 height 23
click at [707, 260] on span "38 % Completed" at bounding box center [683, 253] width 57 height 13
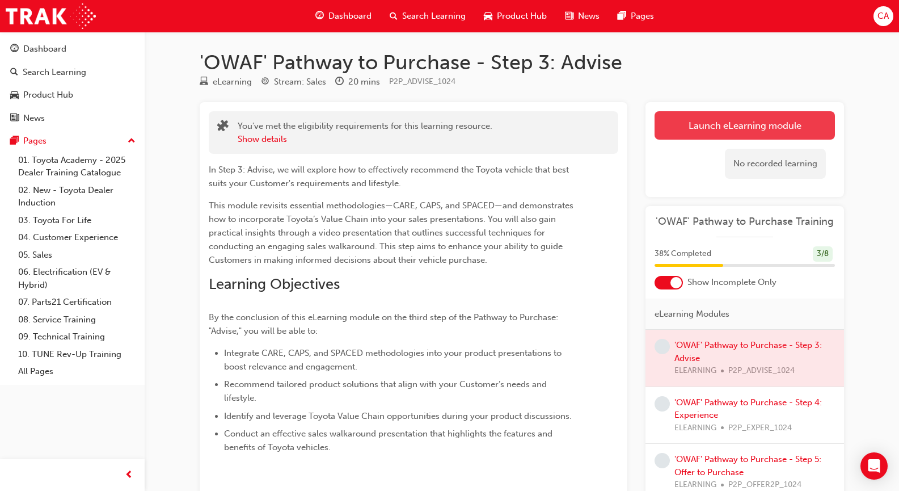
click at [710, 126] on link "Launch eLearning module" at bounding box center [745, 125] width 180 height 28
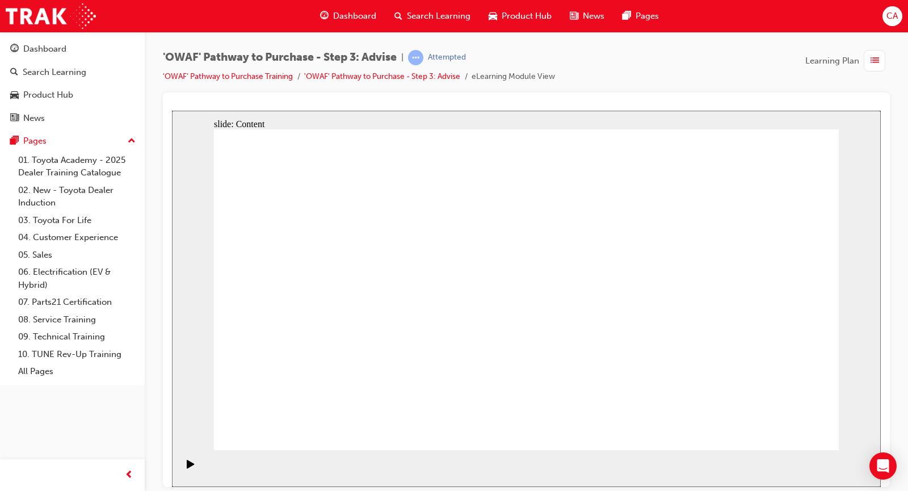
drag, startPoint x: 787, startPoint y: 419, endPoint x: 789, endPoint y: 425, distance: 6.5
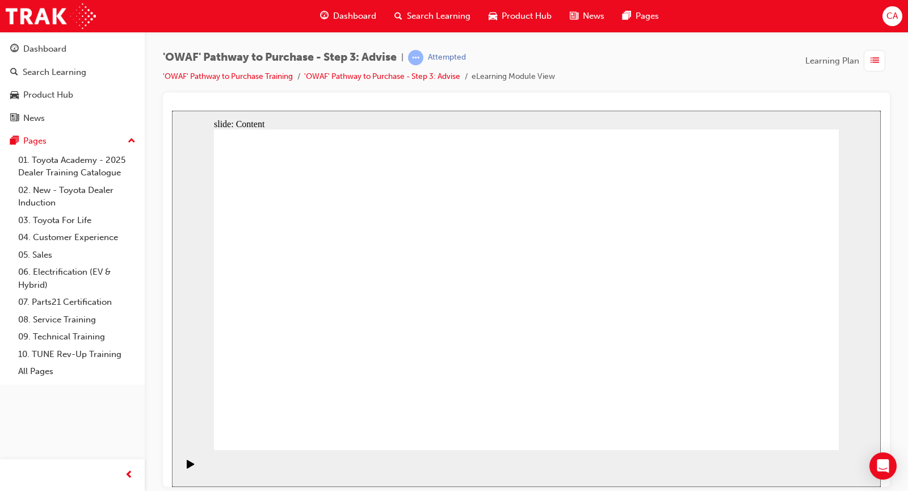
drag, startPoint x: 284, startPoint y: 296, endPoint x: 282, endPoint y: 306, distance: 11.0
